Goal: Navigation & Orientation: Find specific page/section

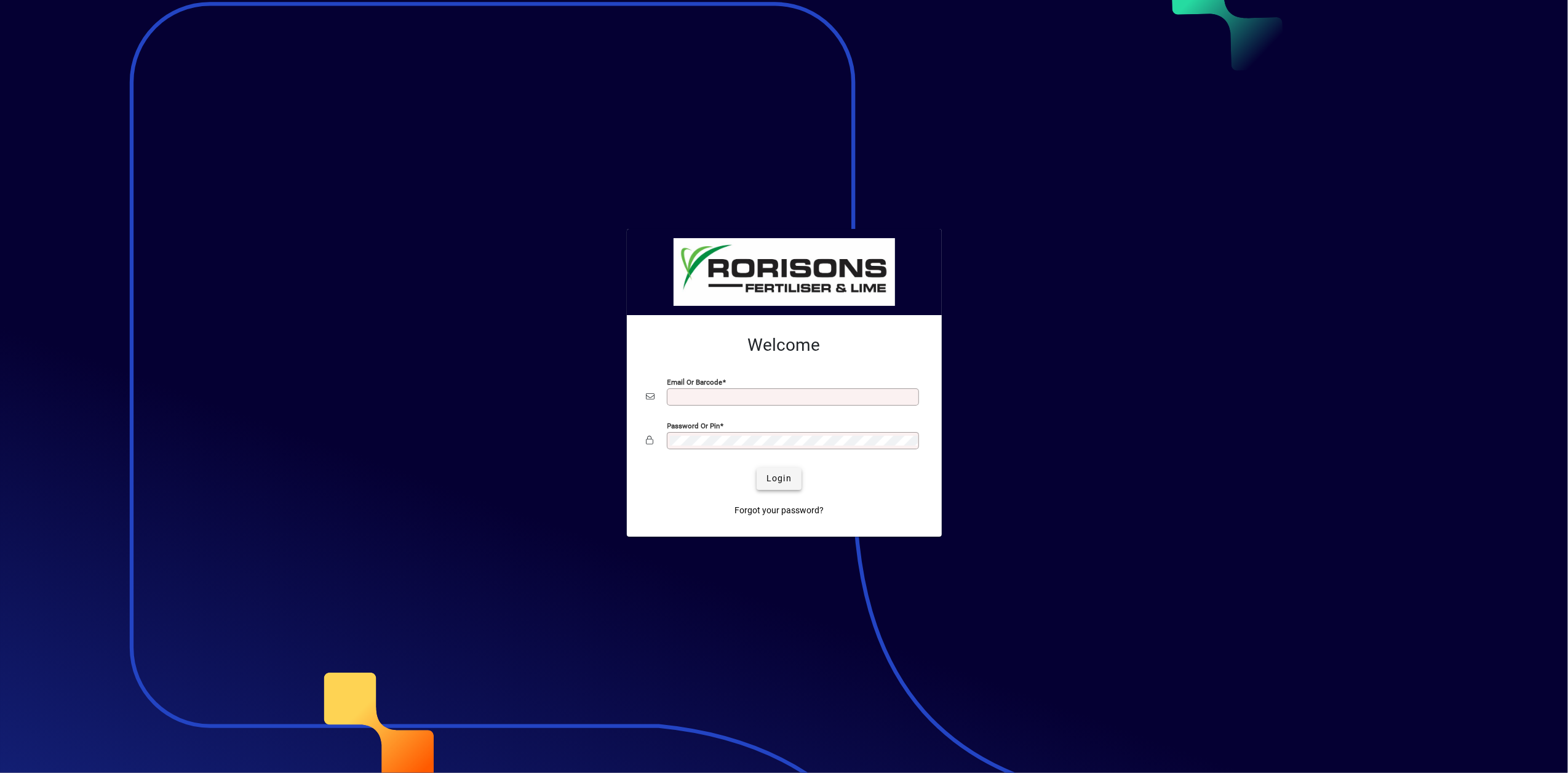
type input "**********"
click at [770, 475] on span "Login" at bounding box center [779, 478] width 25 height 13
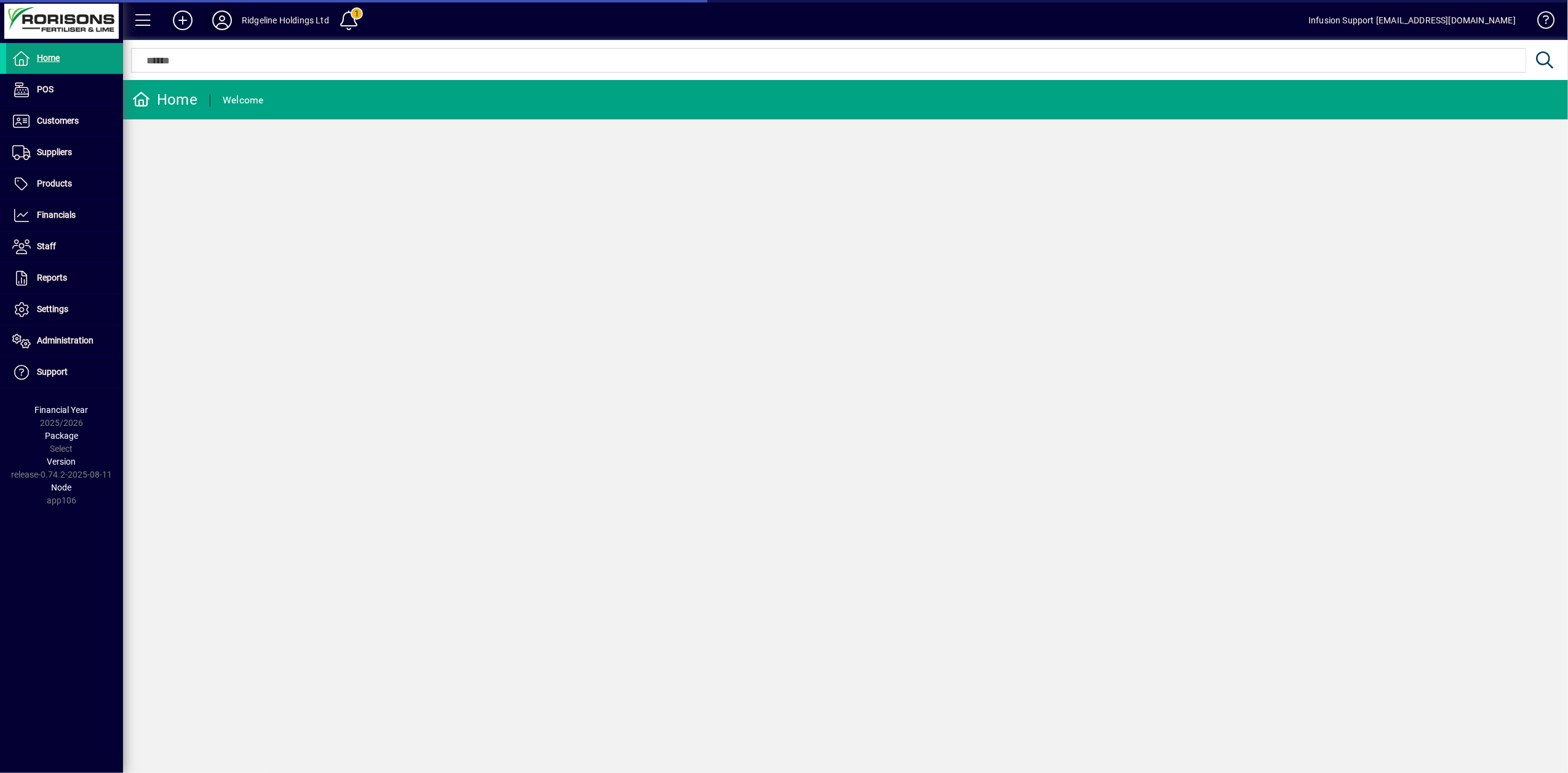
click at [222, 20] on icon at bounding box center [222, 21] width 25 height 20
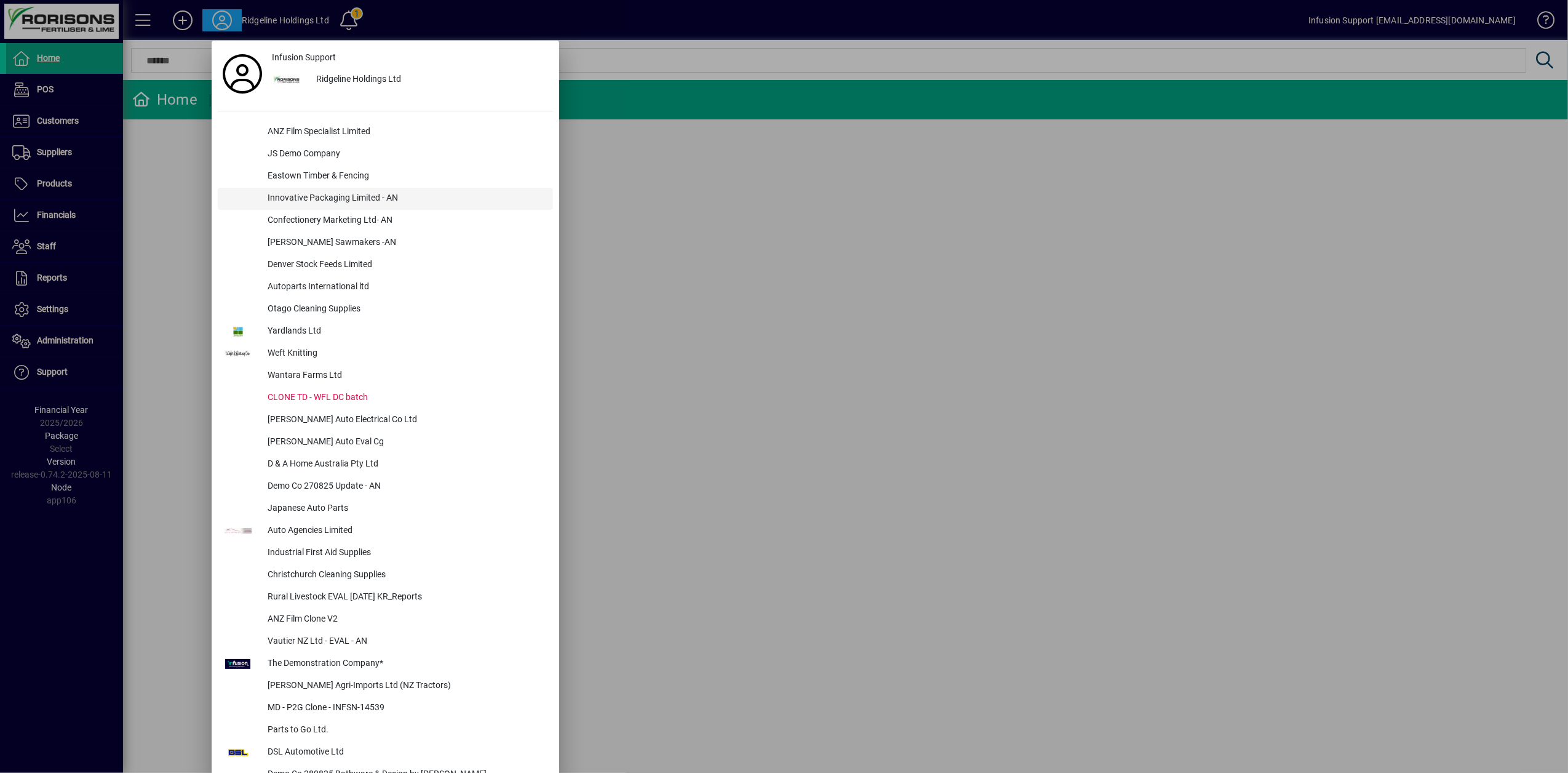
click at [341, 198] on div "Innovative Packaging Limited - AN" at bounding box center [405, 199] width 295 height 22
